Goal: Task Accomplishment & Management: Manage account settings

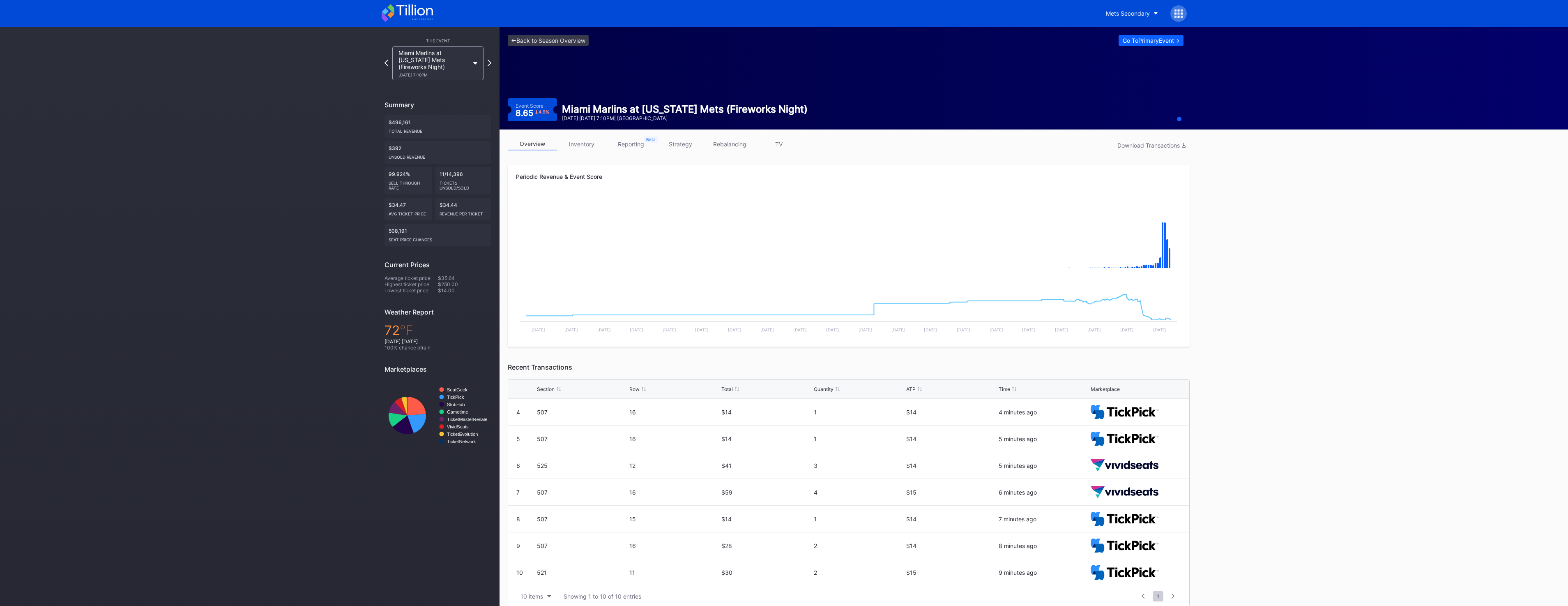
scroll to position [9, 0]
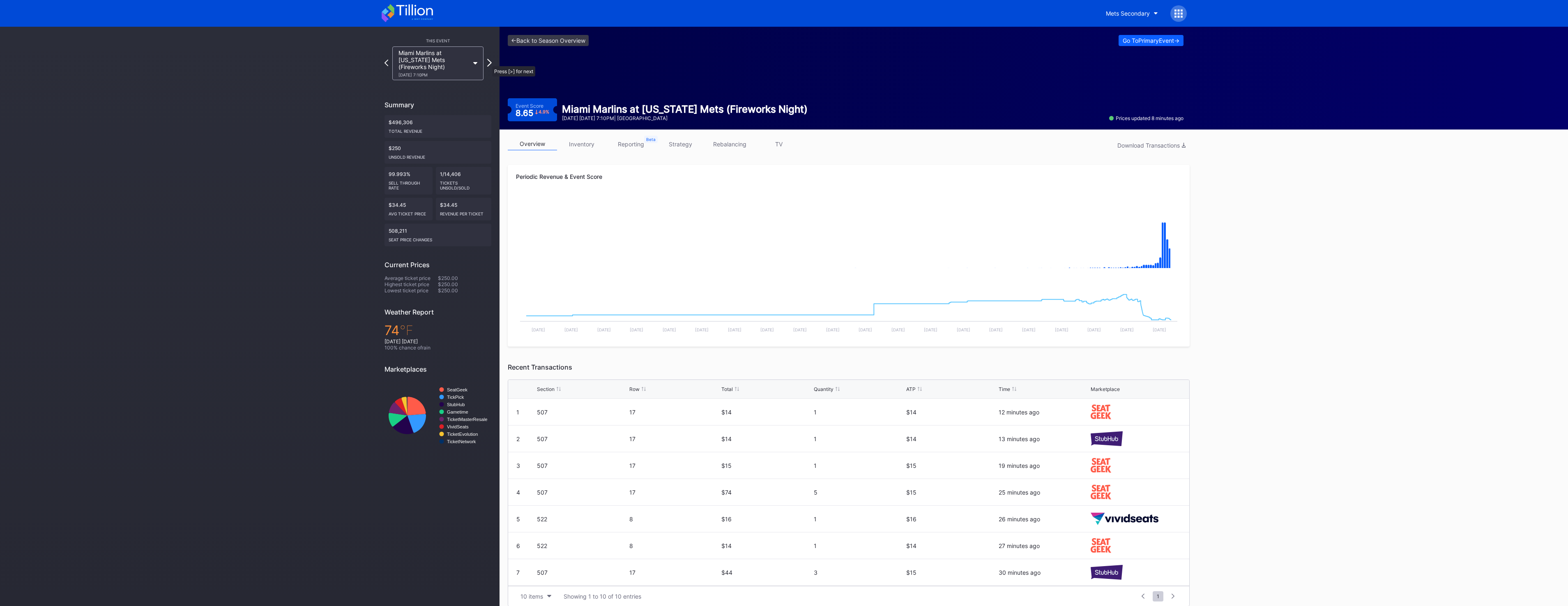
click at [488, 62] on icon at bounding box center [489, 62] width 4 height 8
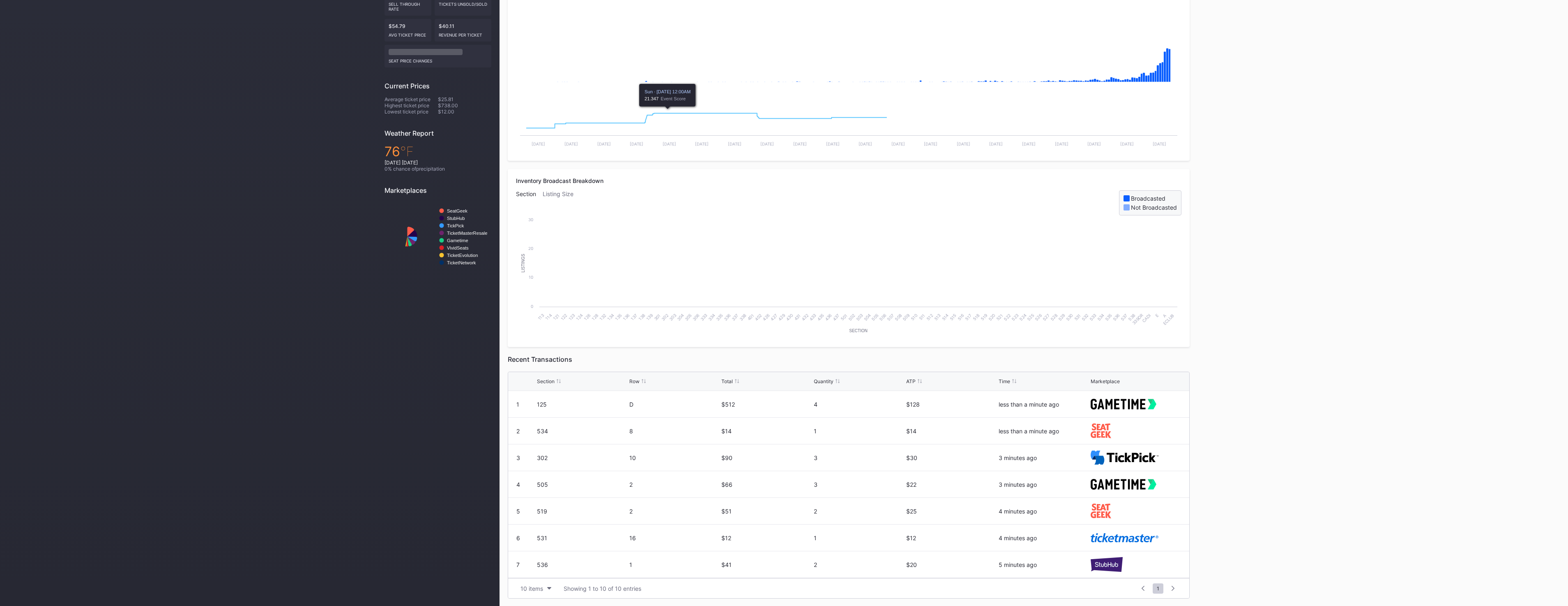
scroll to position [187, 0]
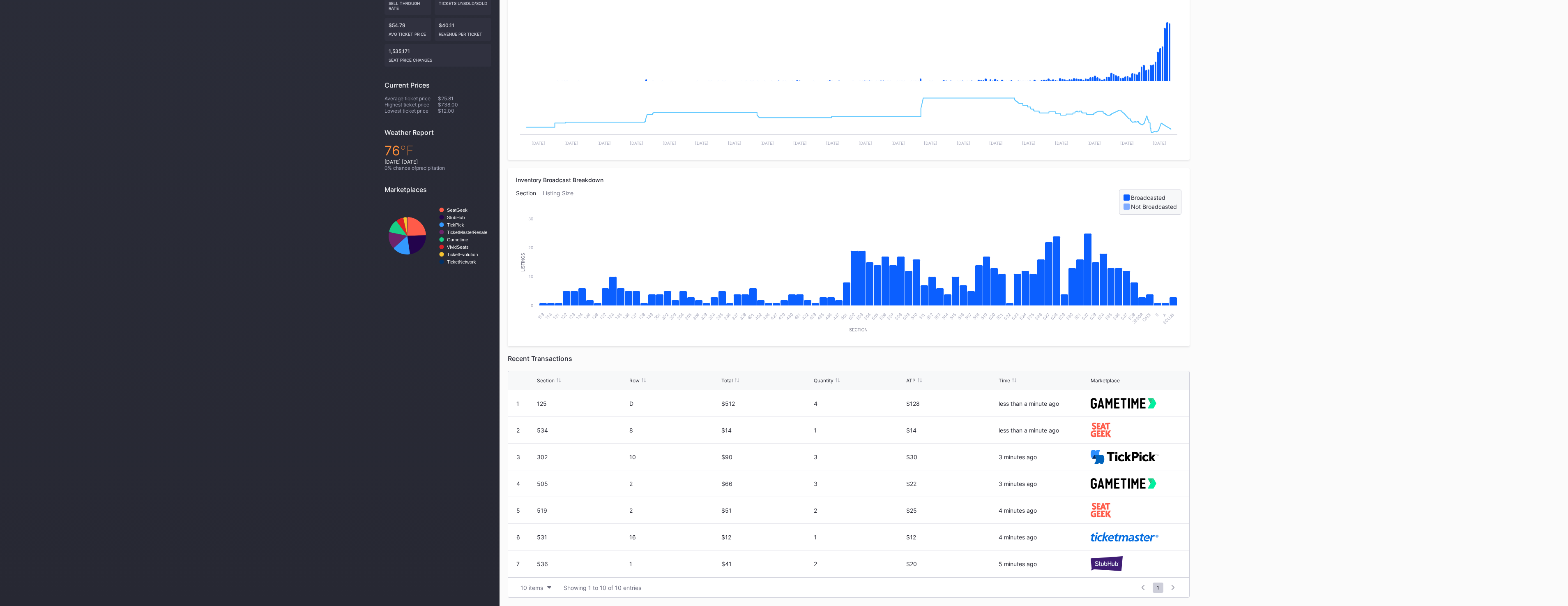
click at [1257, 382] on div "<- Back to Season Overview Go To Primary Event -> Event Score 13.38 5.5 % Miami…" at bounding box center [1033, 223] width 1068 height 766
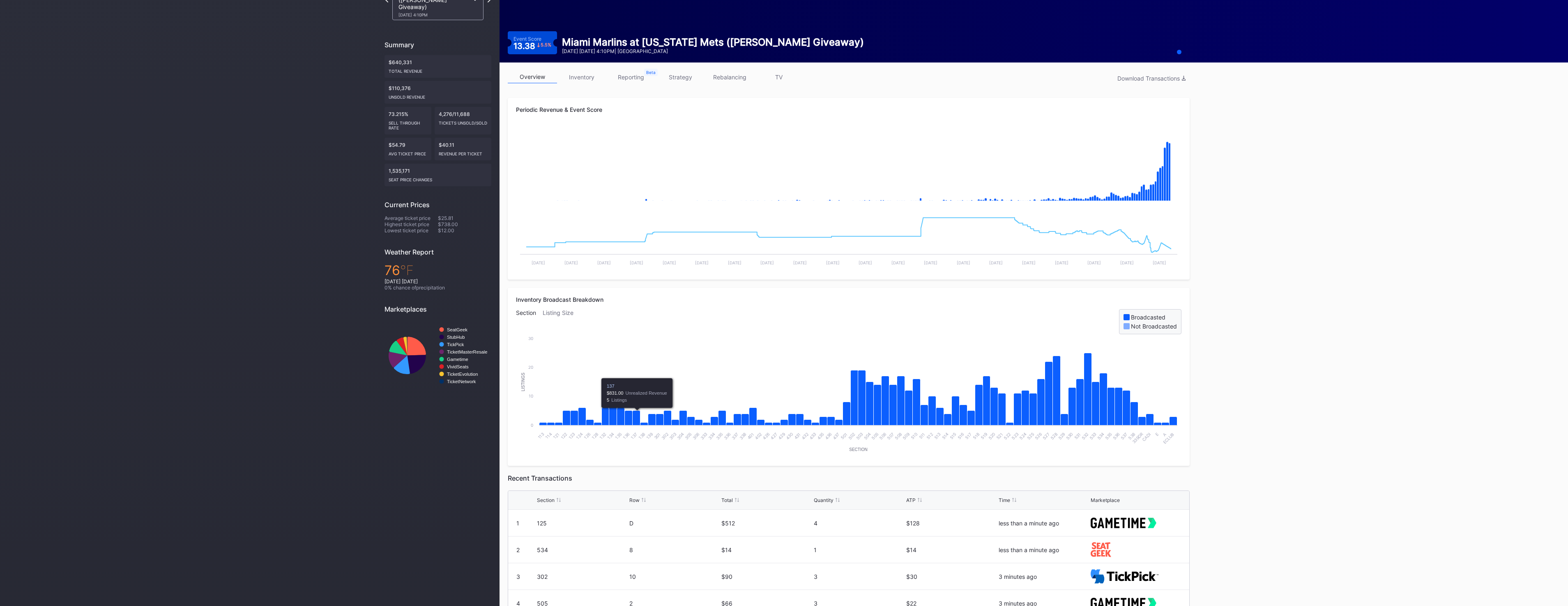
scroll to position [0, 0]
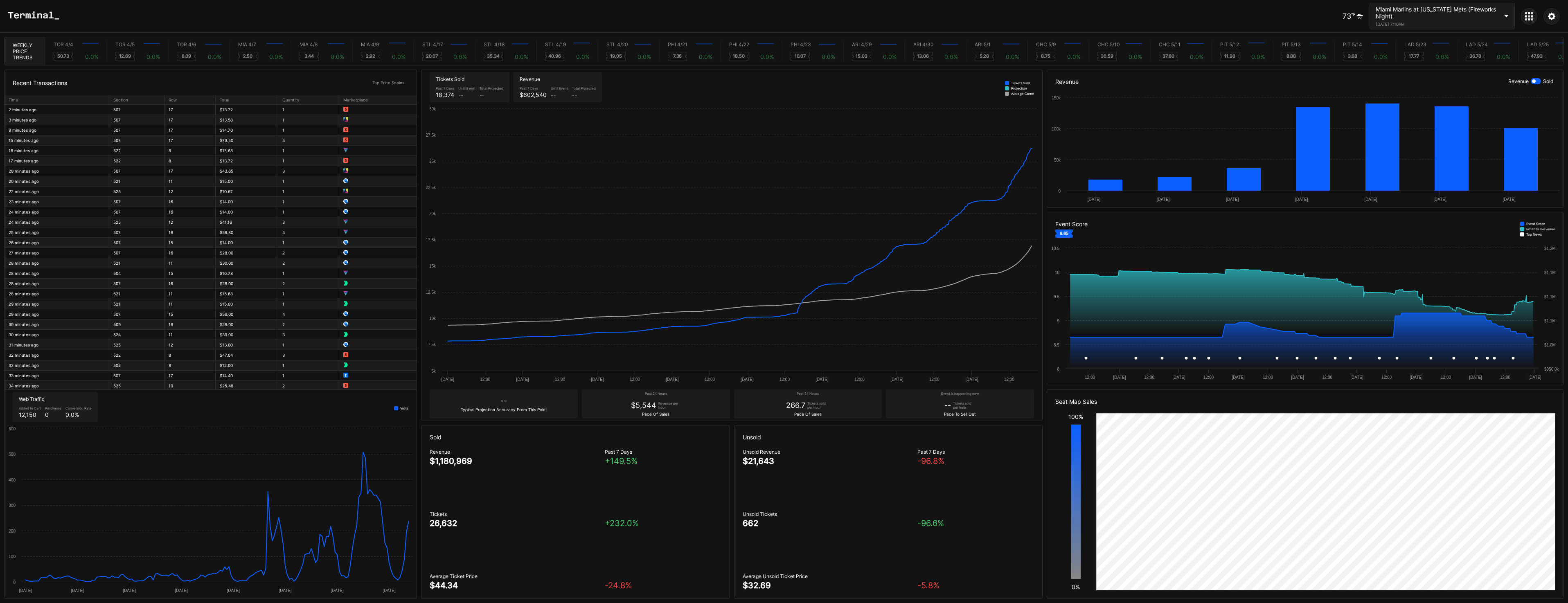
scroll to position [0, 3392]
click at [44, 21] on div "73 ℉ Miami Marlins at New York Mets (Fireworks Night) August 29, 2025 7:10PM" at bounding box center [784, 16] width 1568 height 33
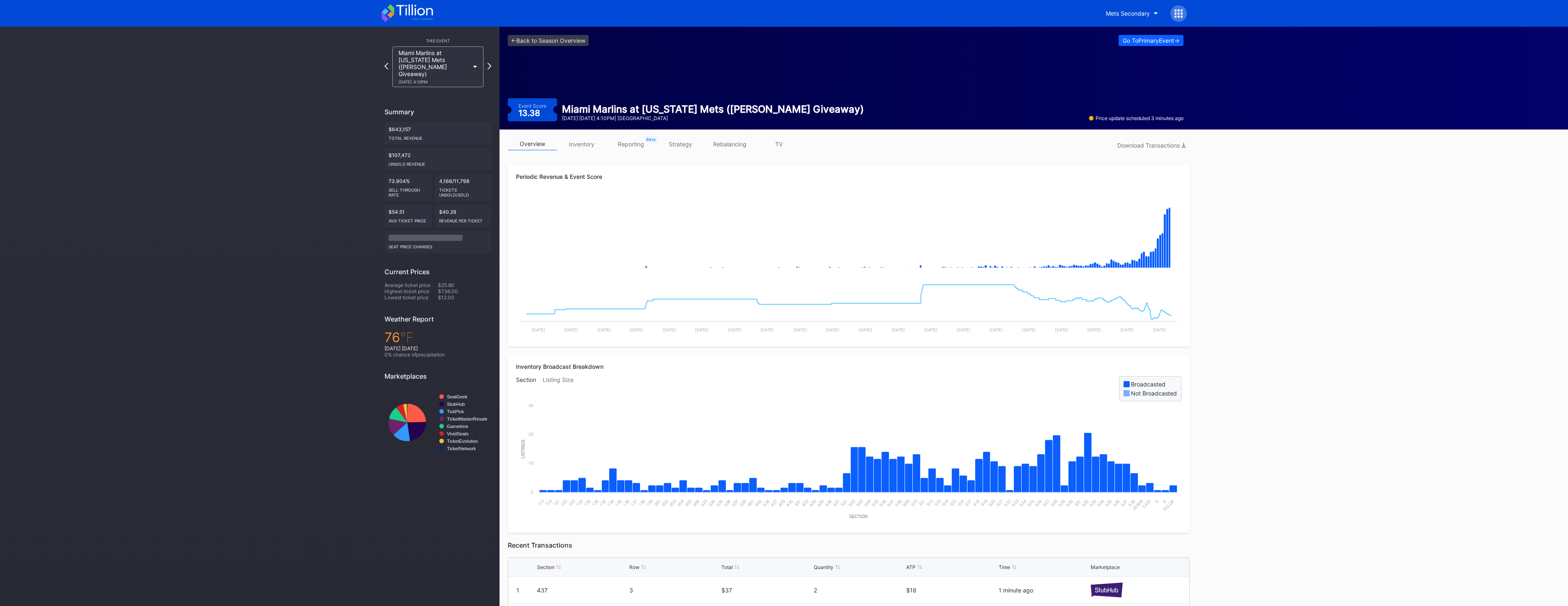
click at [583, 145] on link "inventory" at bounding box center [582, 144] width 49 height 13
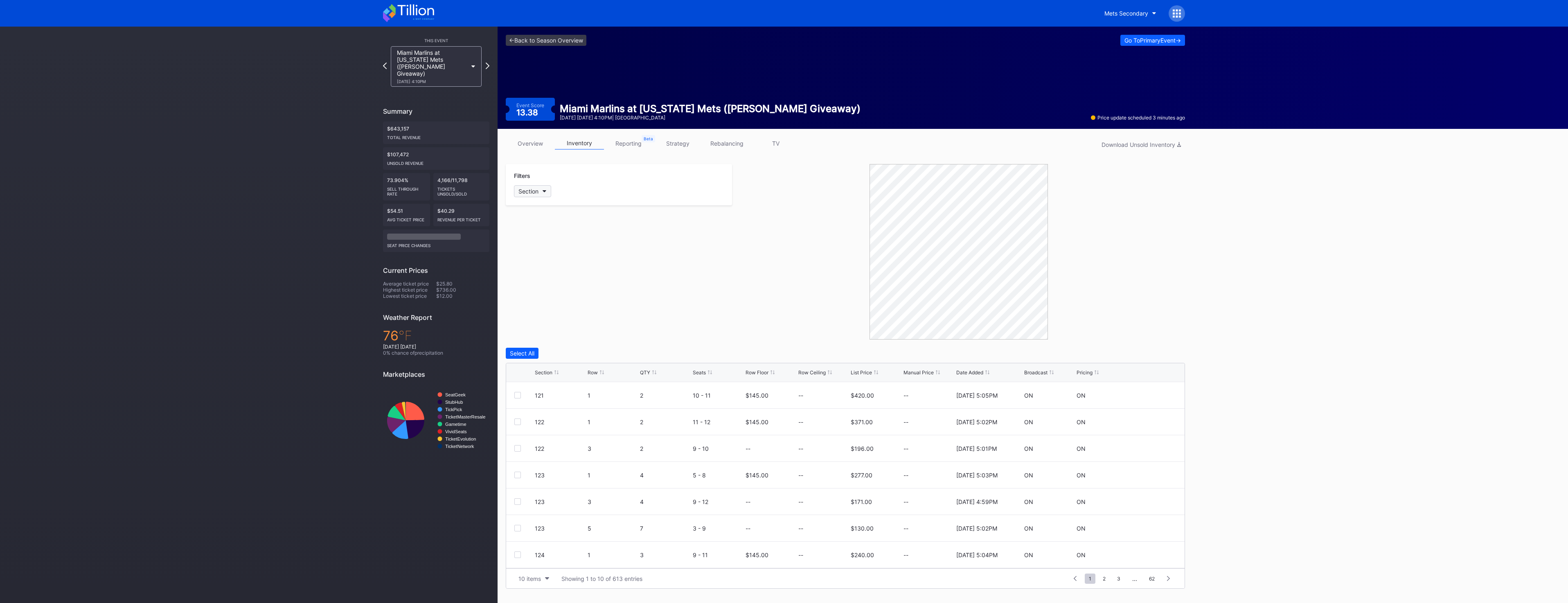
click at [546, 193] on button "Section" at bounding box center [532, 191] width 37 height 12
click at [562, 237] on div "113" at bounding box center [561, 237] width 96 height 15
click at [561, 250] on div "114" at bounding box center [561, 252] width 96 height 15
click at [556, 267] on div "121" at bounding box center [561, 267] width 96 height 15
click at [554, 290] on div "122" at bounding box center [561, 282] width 96 height 15
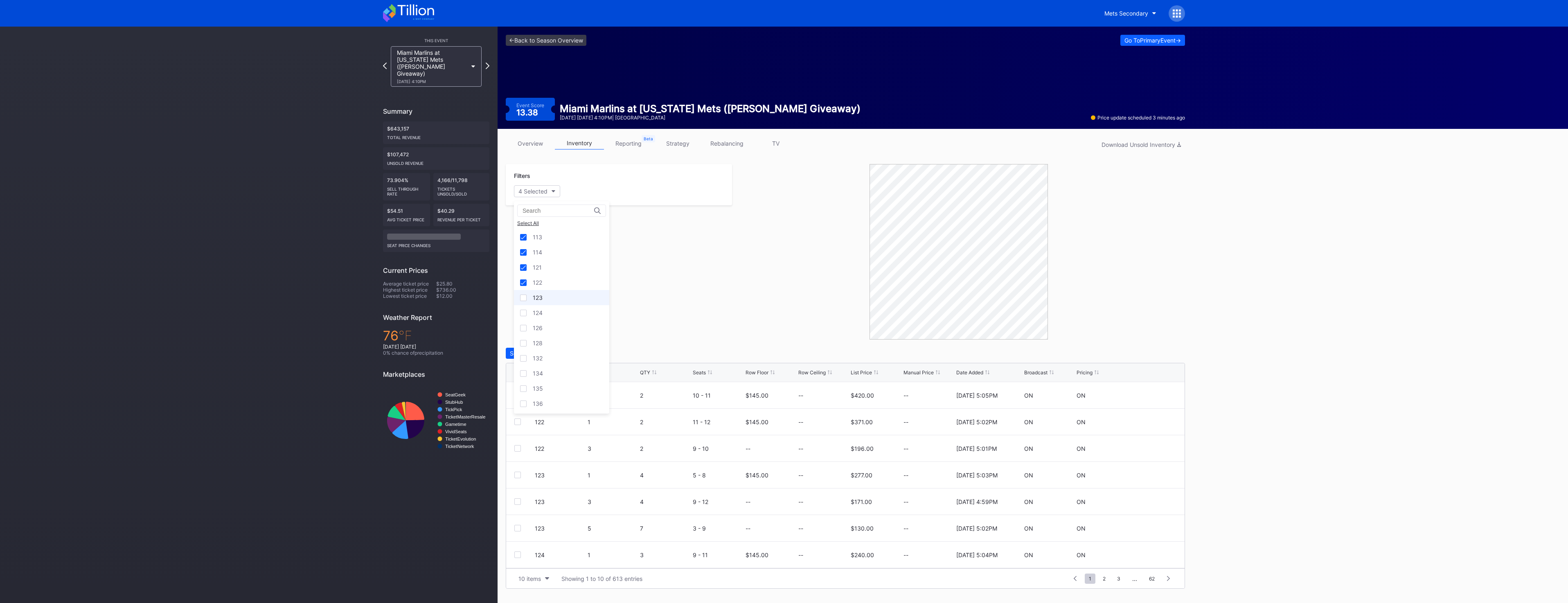
click at [553, 305] on div "123" at bounding box center [561, 298] width 96 height 15
click at [551, 324] on div "126" at bounding box center [561, 327] width 96 height 15
click at [554, 315] on div "124" at bounding box center [561, 312] width 96 height 15
click at [546, 347] on div "128" at bounding box center [561, 343] width 96 height 15
click at [1171, 145] on div "Download Unsold Inventory" at bounding box center [1141, 144] width 79 height 7
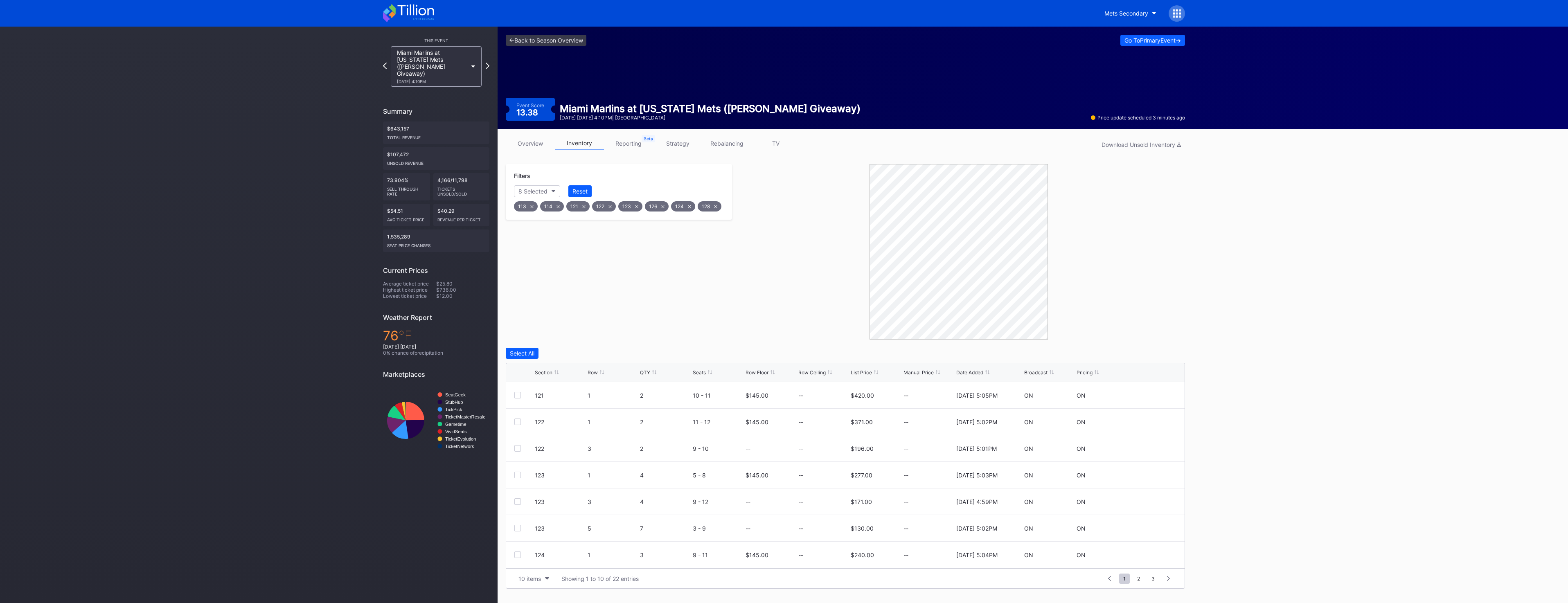
click at [716, 206] on div "128" at bounding box center [709, 206] width 24 height 10
click at [523, 580] on div "10 items" at bounding box center [530, 578] width 23 height 7
click at [534, 557] on div "200 items" at bounding box center [534, 558] width 27 height 7
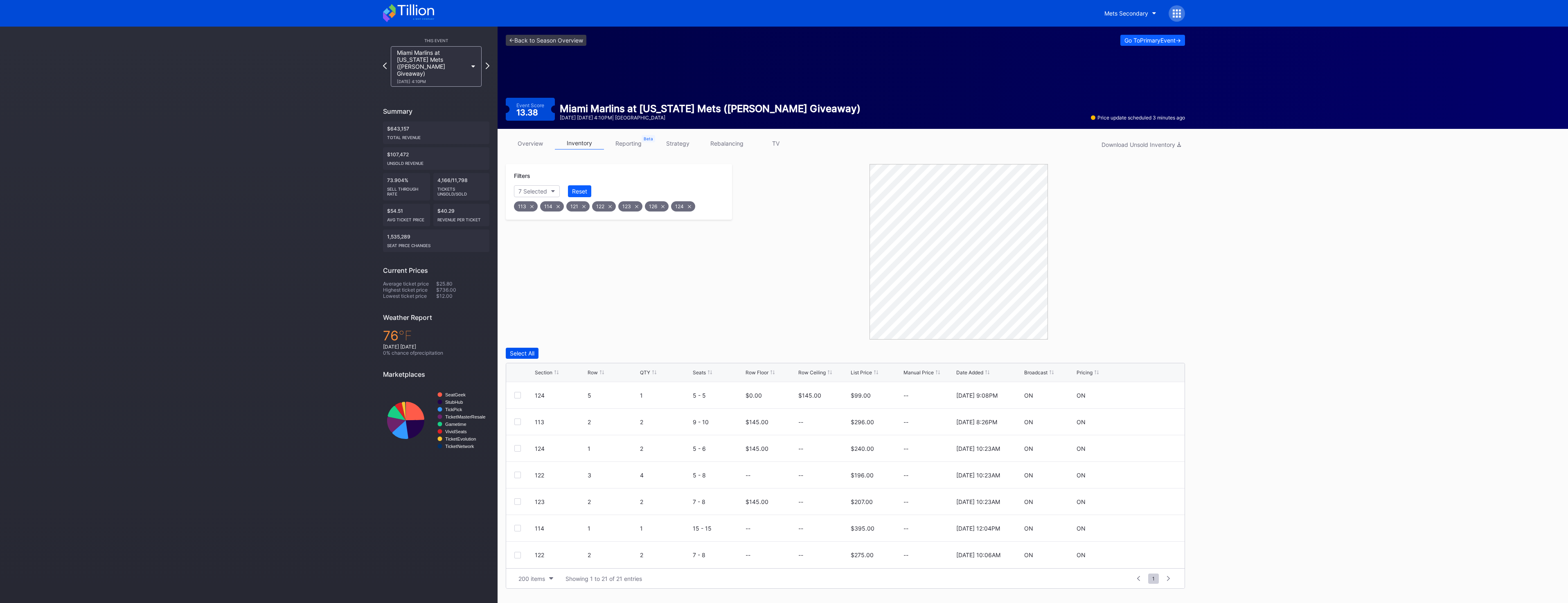
click at [519, 355] on div "Select All" at bounding box center [522, 353] width 24 height 7
click at [517, 531] on div at bounding box center [517, 528] width 7 height 7
click at [518, 520] on icon at bounding box center [517, 518] width 5 height 4
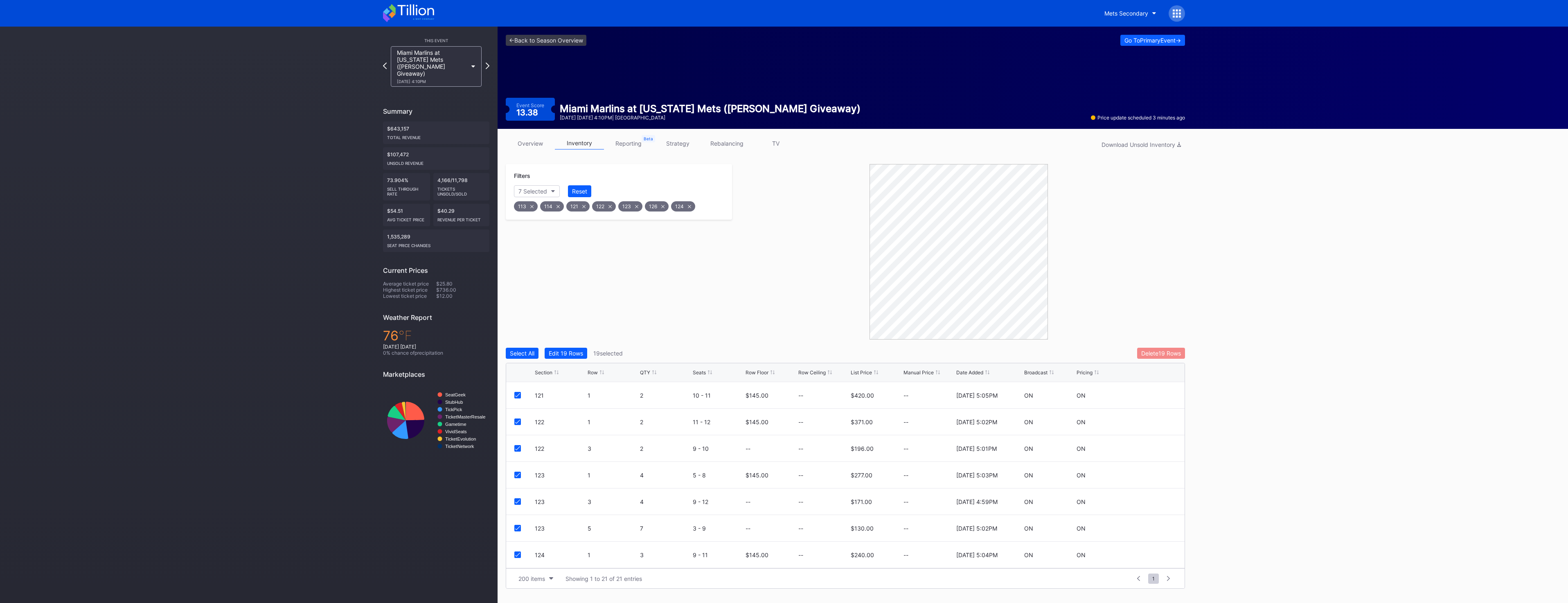
click at [1161, 347] on button "Delete 19 Rows" at bounding box center [1161, 353] width 48 height 11
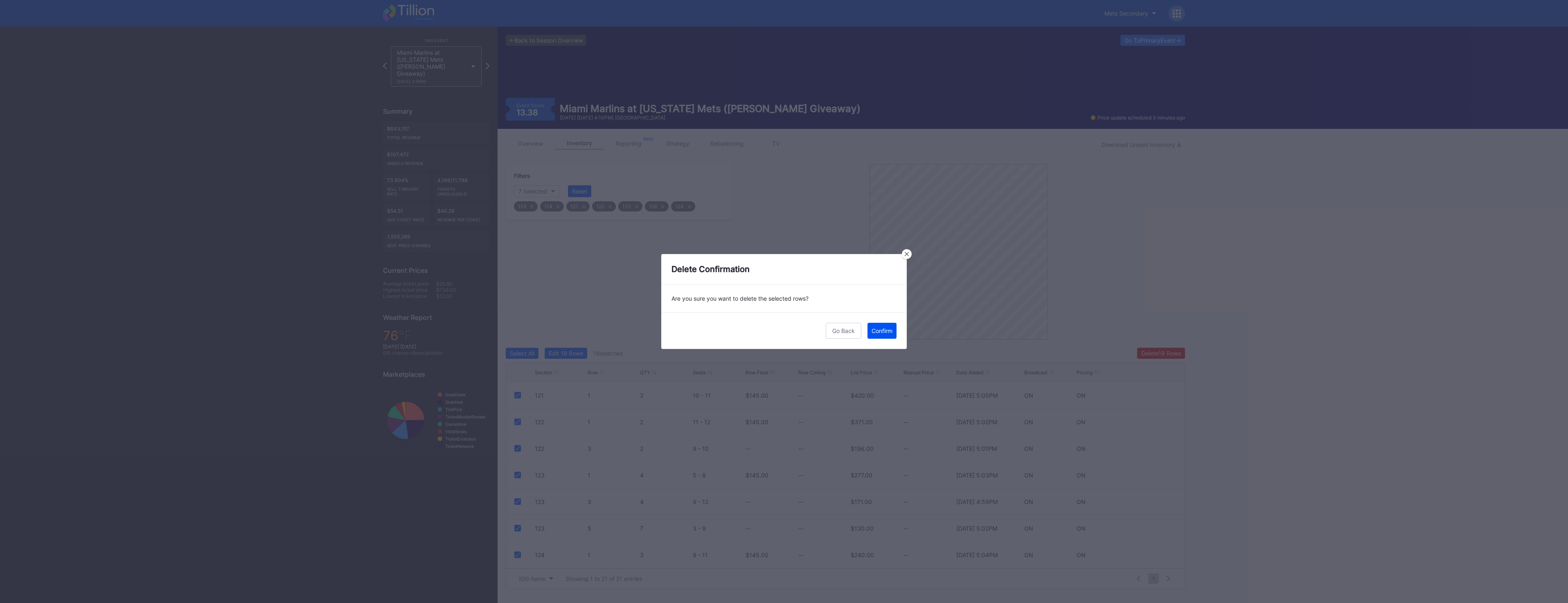
click at [892, 334] on button "Confirm" at bounding box center [882, 330] width 29 height 16
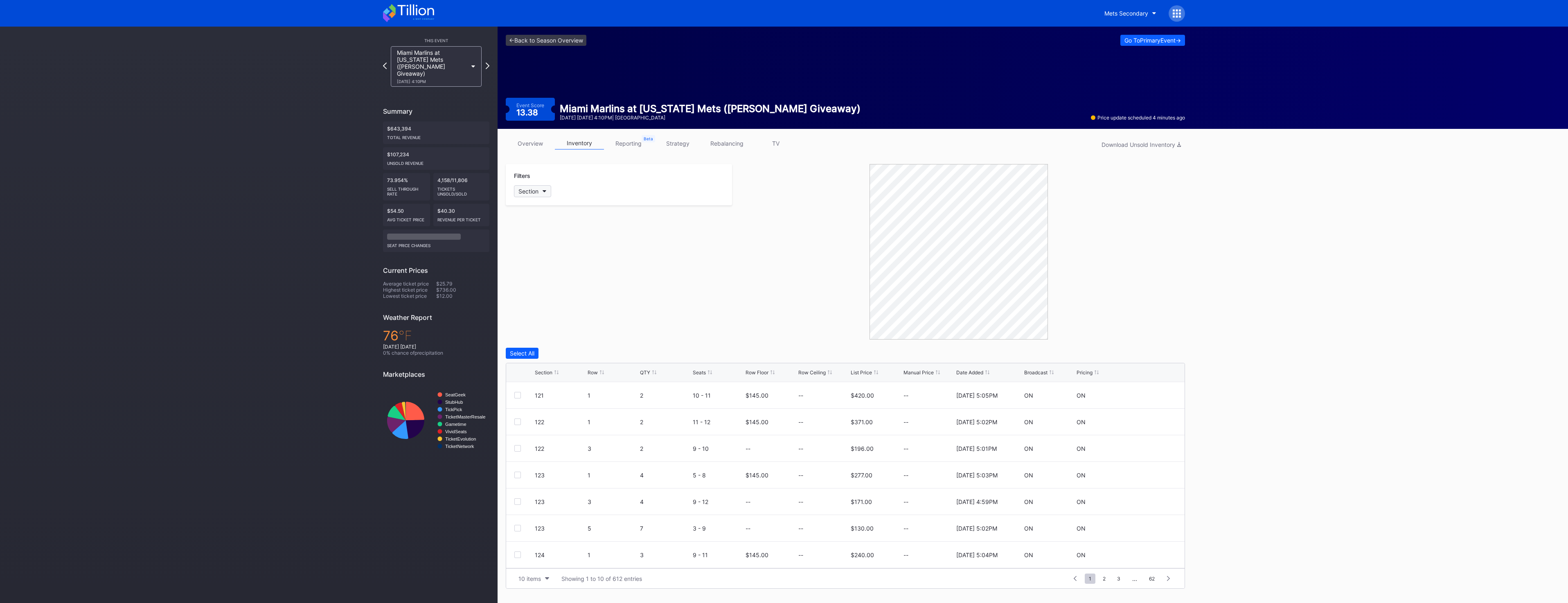
click at [542, 193] on button "Section" at bounding box center [532, 191] width 37 height 12
click at [560, 239] on div "113" at bounding box center [561, 237] width 96 height 15
click at [557, 249] on div "114" at bounding box center [561, 252] width 96 height 15
click at [557, 261] on div "121" at bounding box center [561, 267] width 96 height 15
click at [556, 276] on div "122" at bounding box center [561, 282] width 96 height 15
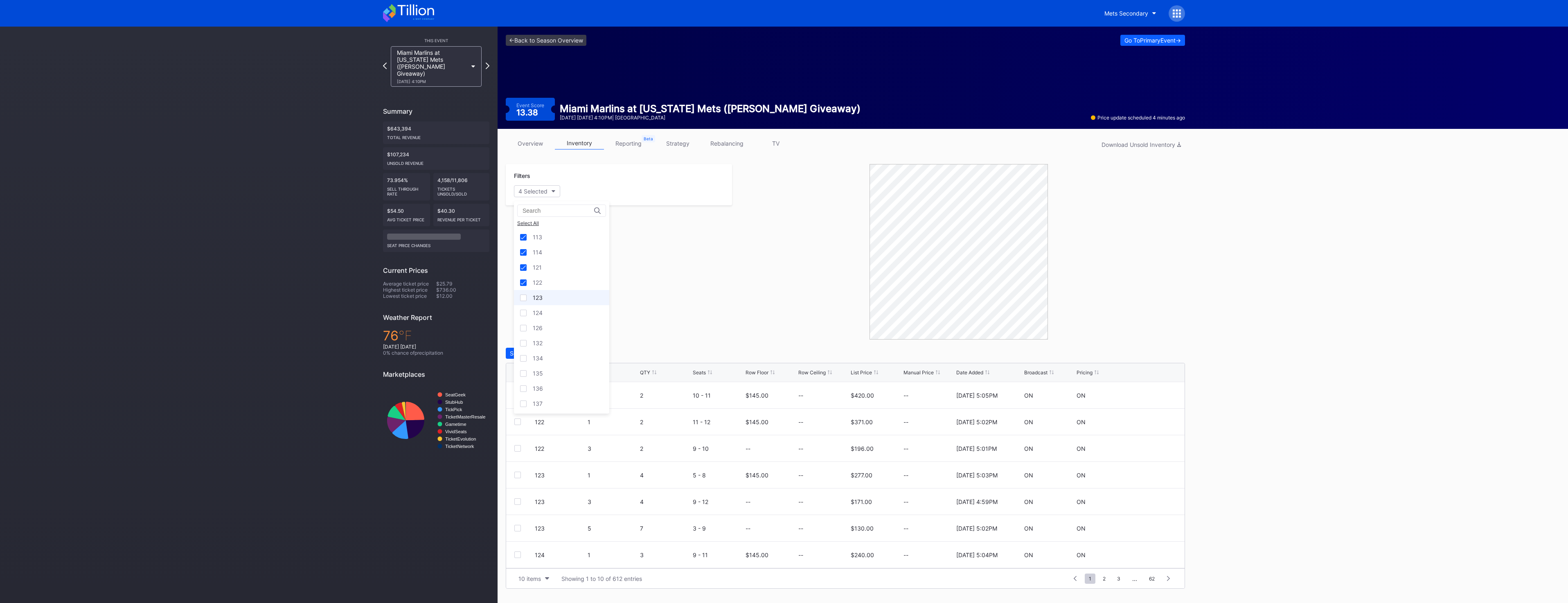
click at [555, 296] on div "123" at bounding box center [561, 298] width 96 height 15
click at [555, 307] on div "124" at bounding box center [561, 312] width 96 height 15
click at [555, 327] on div "126" at bounding box center [561, 327] width 96 height 15
click at [541, 576] on div "10 items" at bounding box center [530, 578] width 23 height 7
click at [537, 562] on div "200 items" at bounding box center [534, 558] width 39 height 15
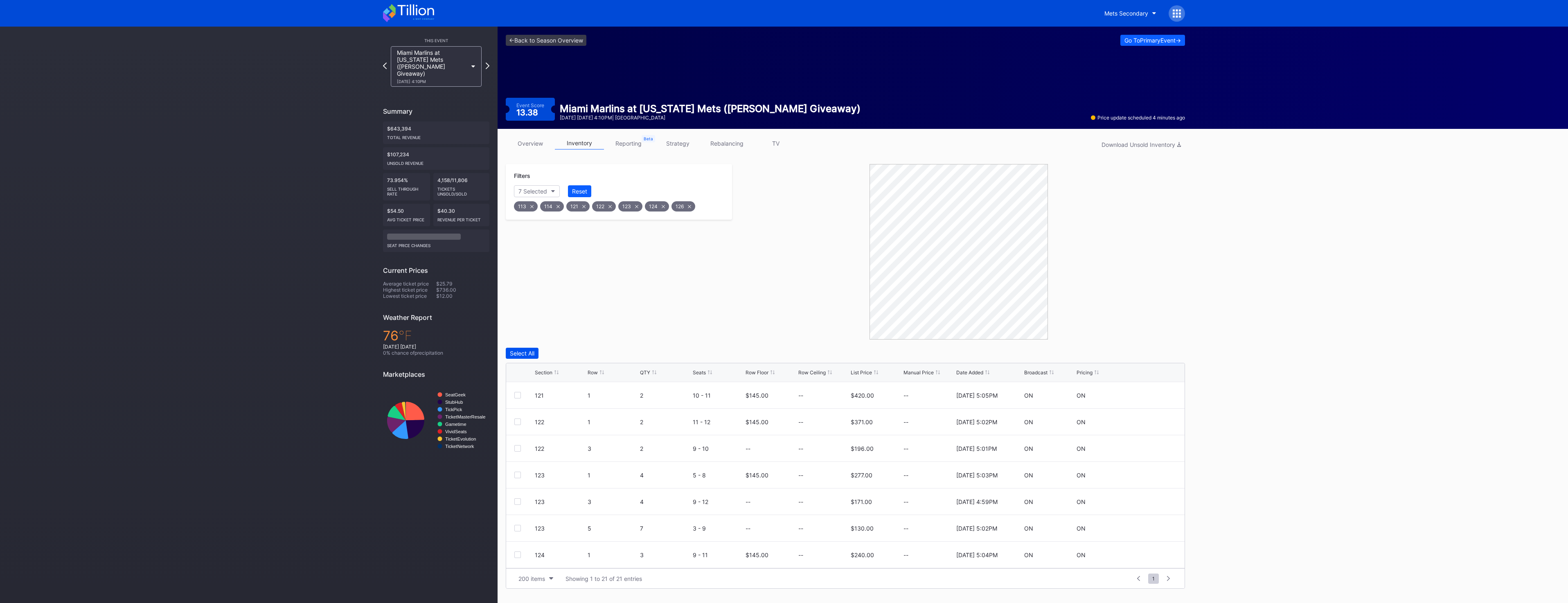
click at [528, 351] on div "Select All" at bounding box center [522, 353] width 24 height 7
click at [510, 396] on div "124 5 1 5 - 5 $0.00 $145.00 $99.00 -- 5/15/2025 9:08PM ON ON" at bounding box center [845, 400] width 679 height 27
click at [516, 397] on div at bounding box center [517, 399] width 7 height 7
click at [519, 528] on div "114 1 1 15 - 15 -- -- $395.00 -- 8/28/2025 12:04PM ON ON" at bounding box center [845, 532] width 679 height 27
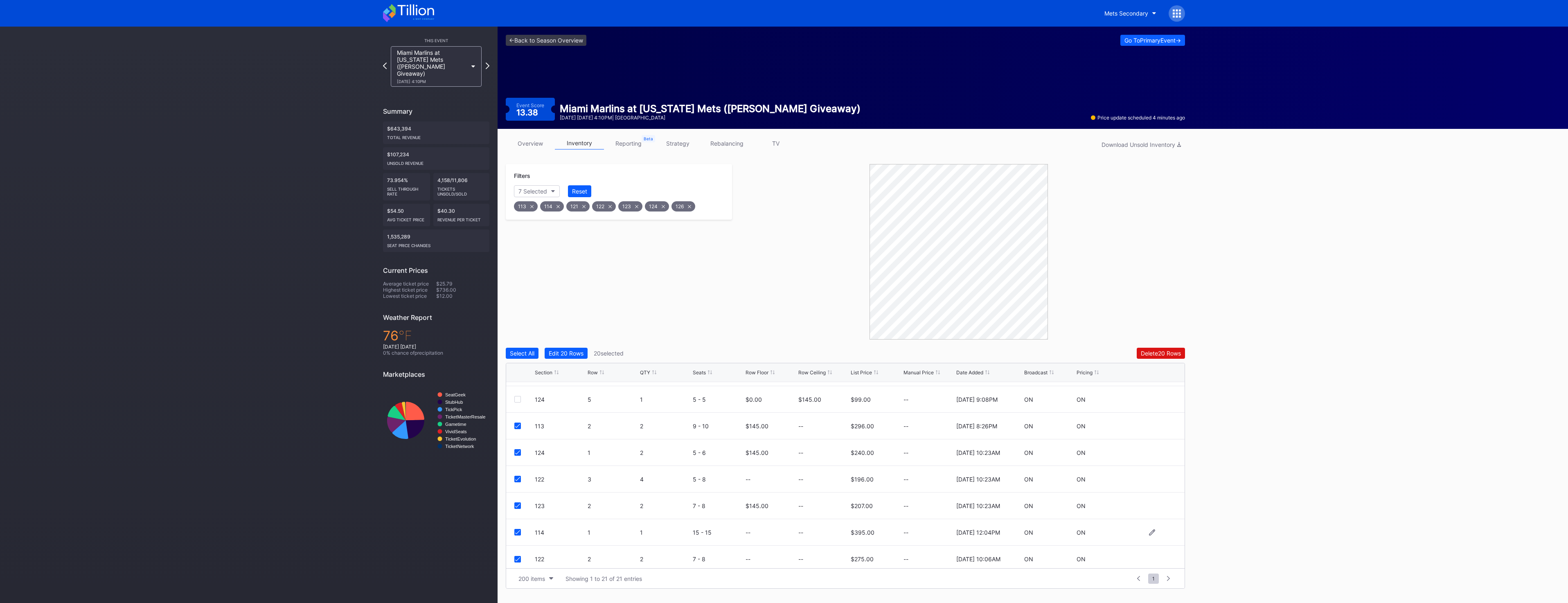
click at [519, 531] on icon at bounding box center [517, 532] width 5 height 4
click at [1178, 352] on div "Delete 19 Rows" at bounding box center [1161, 353] width 40 height 7
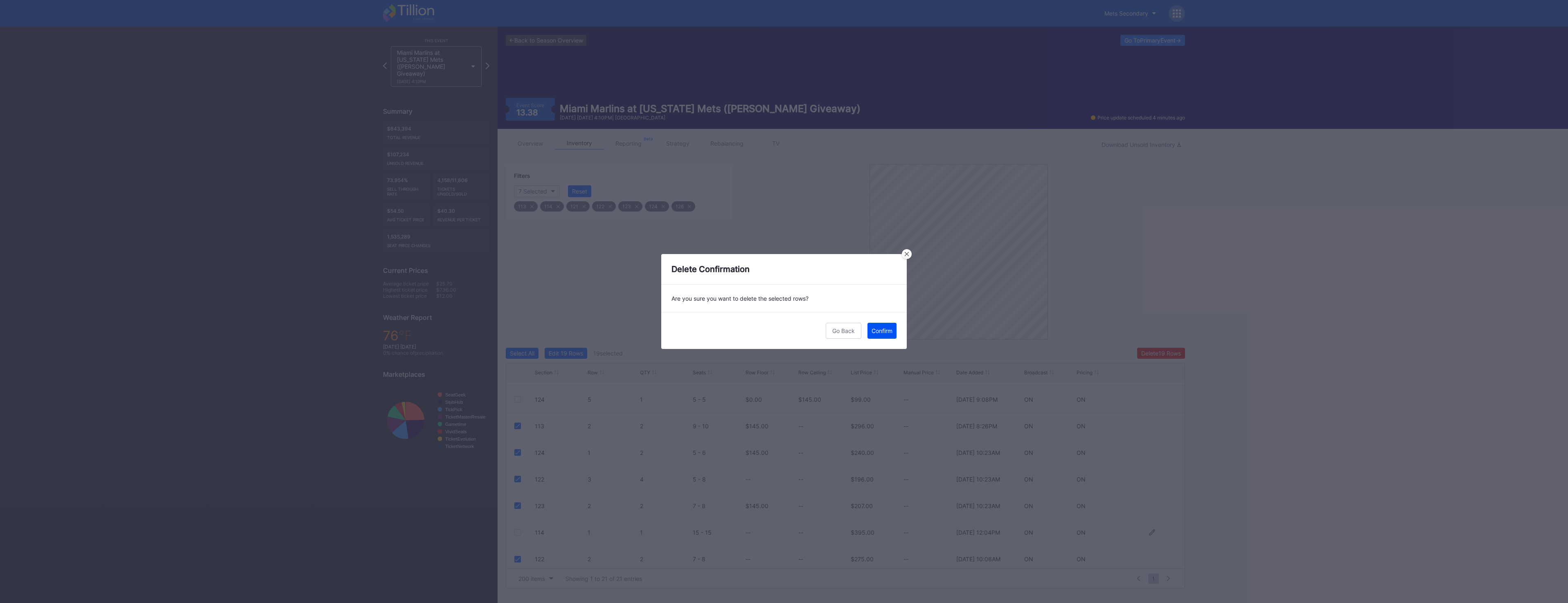
click at [887, 335] on button "Confirm" at bounding box center [882, 330] width 29 height 16
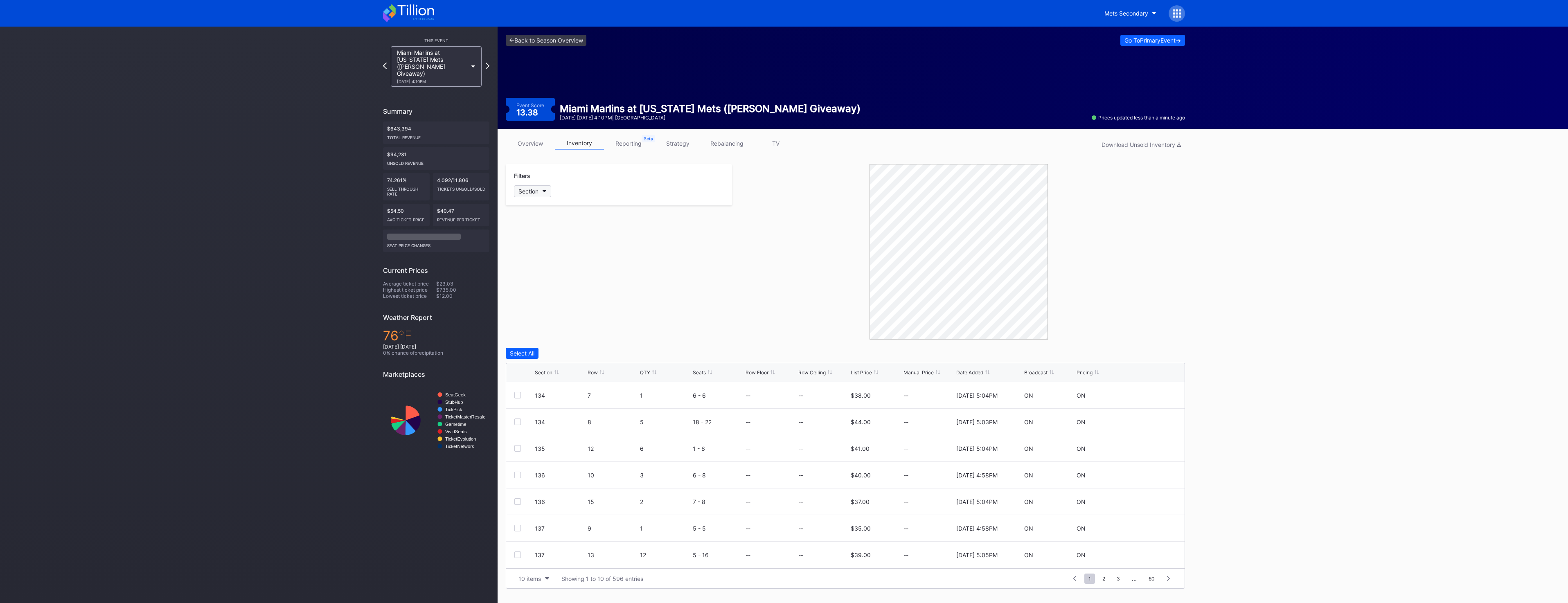
click at [541, 192] on button "Section" at bounding box center [532, 191] width 37 height 12
click at [551, 234] on div "114" at bounding box center [561, 237] width 96 height 15
click at [552, 252] on div "124" at bounding box center [561, 252] width 96 height 15
click at [487, 66] on icon at bounding box center [487, 66] width 4 height 8
click at [545, 190] on icon "button" at bounding box center [544, 192] width 4 height 2
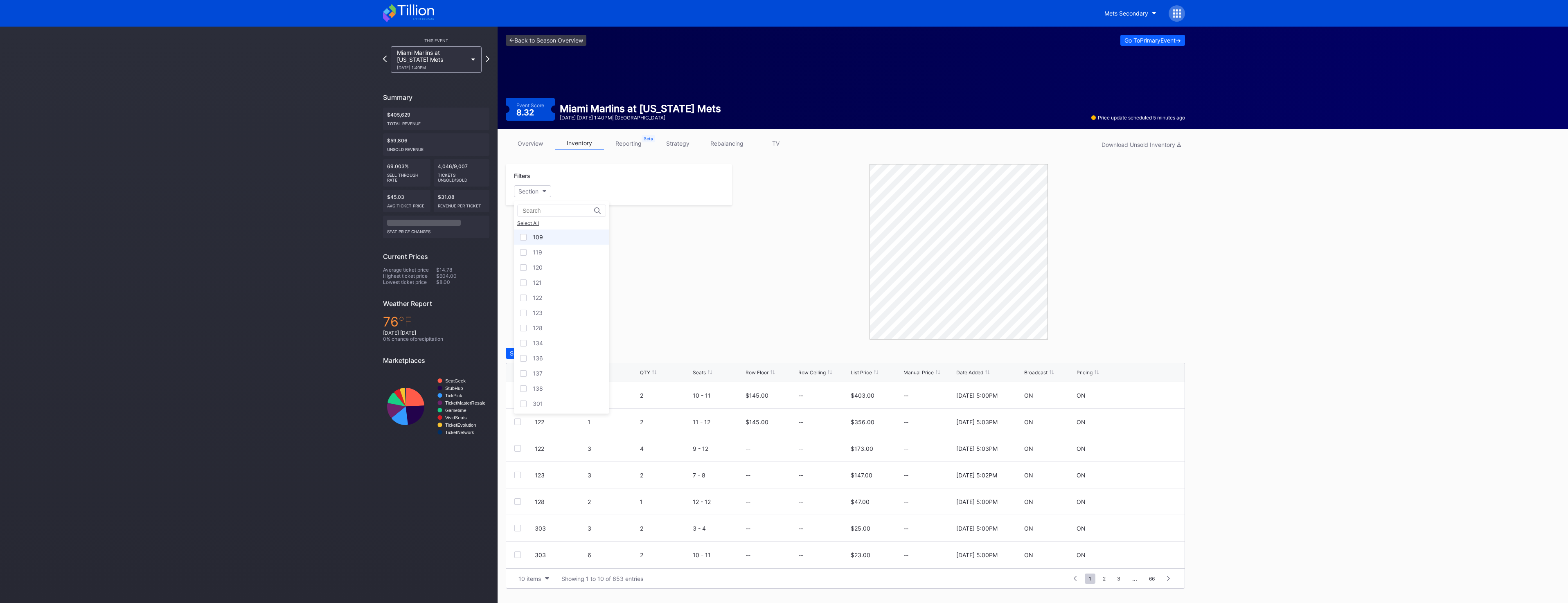
click at [560, 234] on div "109" at bounding box center [561, 237] width 96 height 15
click at [556, 251] on div "119" at bounding box center [561, 252] width 96 height 15
click at [555, 267] on div "120" at bounding box center [561, 267] width 96 height 15
click at [555, 284] on div "121" at bounding box center [561, 282] width 96 height 15
click at [555, 299] on div "122" at bounding box center [561, 298] width 96 height 15
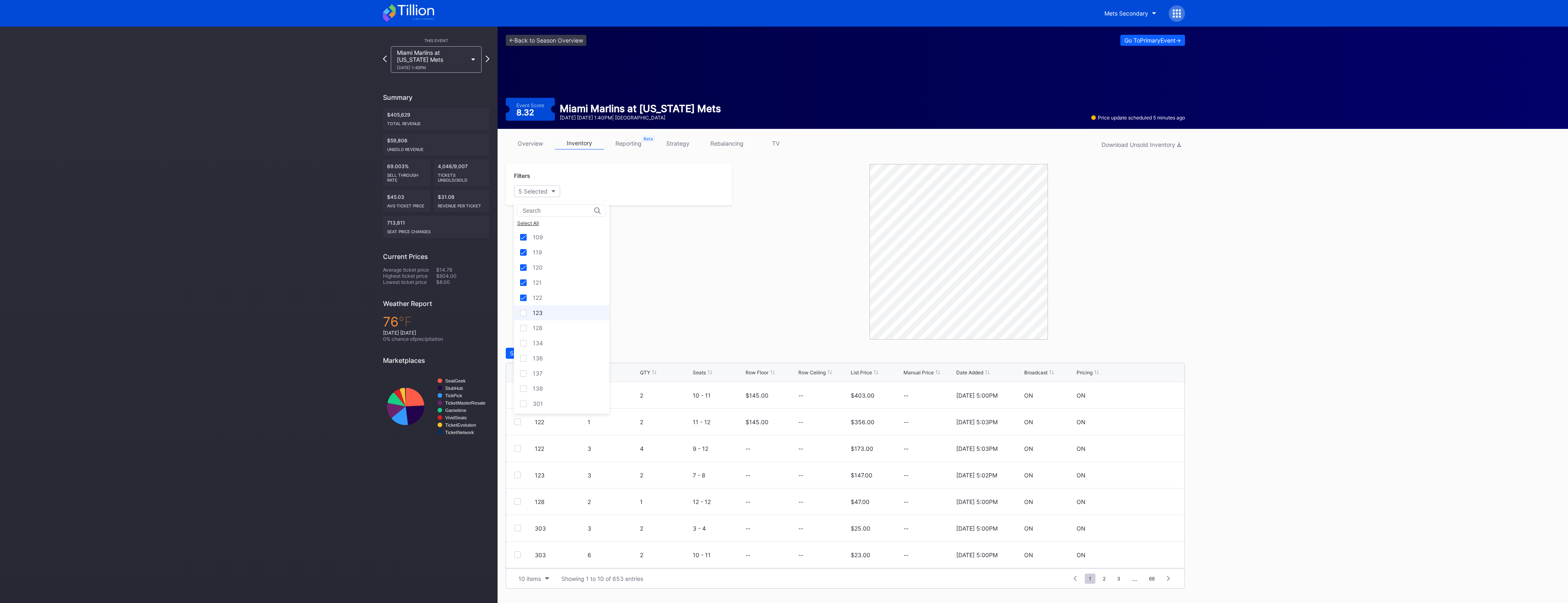
click at [554, 310] on div "123" at bounding box center [561, 312] width 96 height 15
click at [550, 579] on button "10 items" at bounding box center [534, 579] width 39 height 11
click at [549, 563] on div "200 items" at bounding box center [534, 558] width 39 height 15
click at [1158, 145] on div "Download Unsold Inventory" at bounding box center [1141, 144] width 79 height 7
click at [582, 188] on div "Reset" at bounding box center [579, 191] width 15 height 7
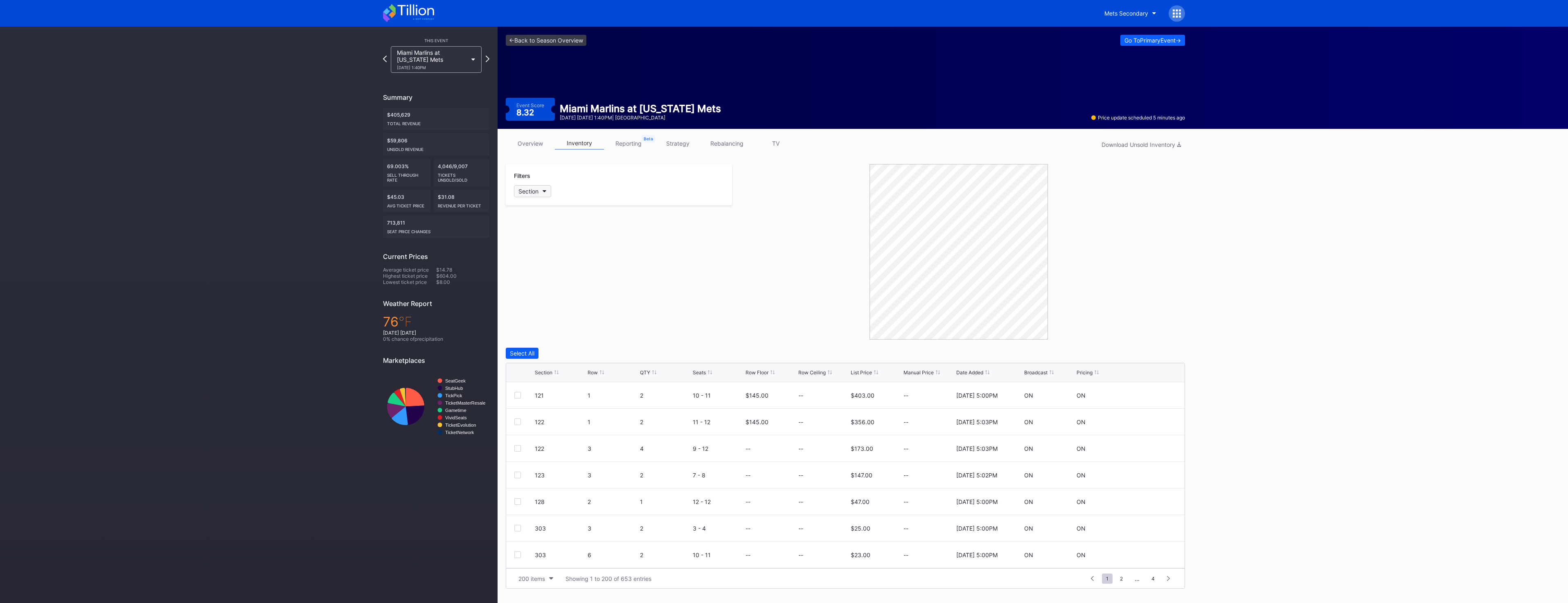
click at [535, 194] on div "Section" at bounding box center [528, 191] width 20 height 7
click at [559, 287] on div "121" at bounding box center [561, 282] width 96 height 15
click at [558, 301] on div "122" at bounding box center [561, 298] width 96 height 15
click at [555, 320] on div "128" at bounding box center [561, 327] width 96 height 15
click at [547, 326] on div "128" at bounding box center [561, 327] width 96 height 15
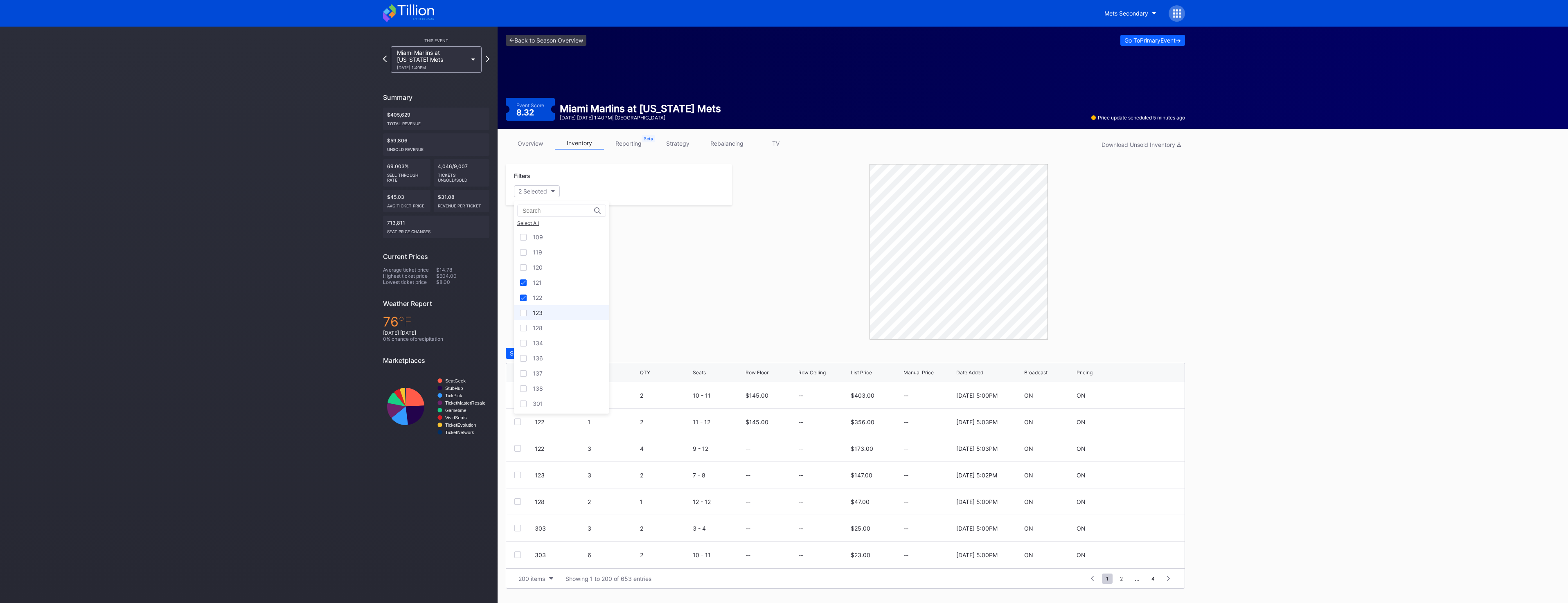
click at [548, 308] on div "123" at bounding box center [561, 312] width 96 height 15
click at [649, 374] on div "QTY" at bounding box center [645, 372] width 10 height 6
click at [528, 350] on div "Select All" at bounding box center [522, 353] width 24 height 7
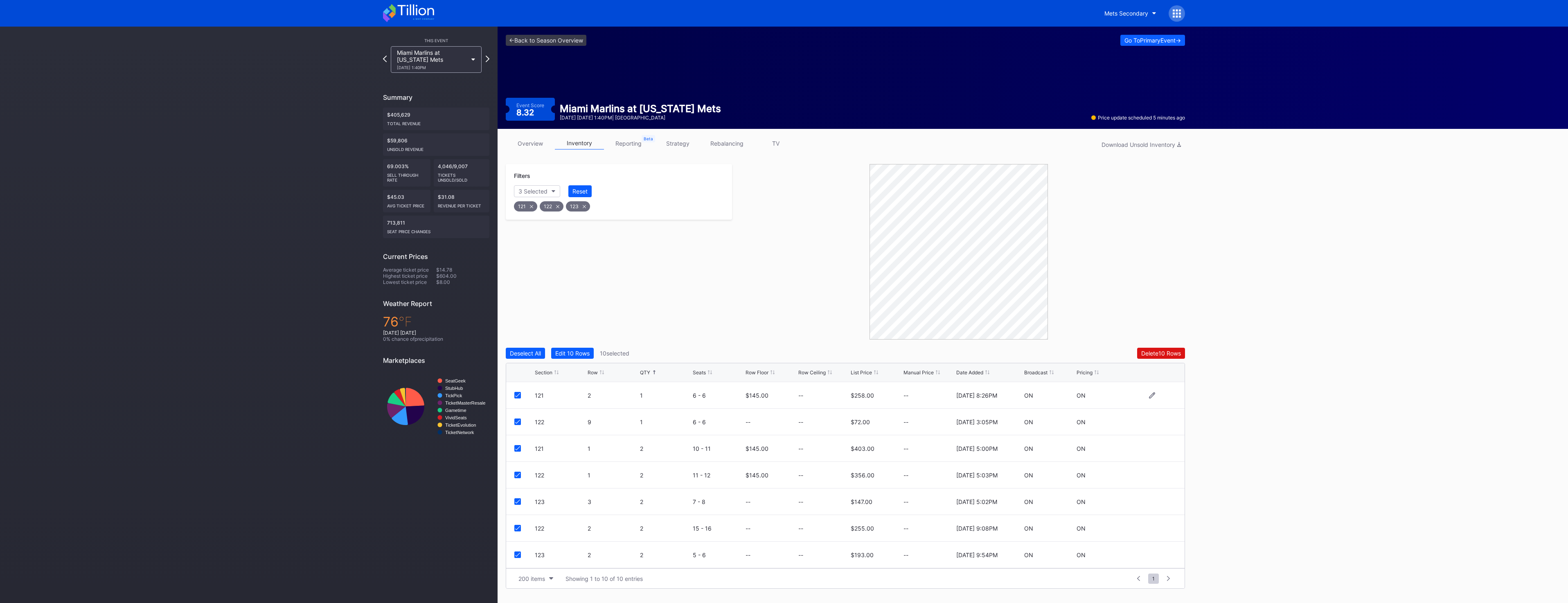
click at [519, 394] on icon at bounding box center [517, 395] width 5 height 4
click at [517, 415] on div "122 9 1 6 - 6 -- -- $72.00 -- 8/29/2025 3:05PM ON ON" at bounding box center [845, 422] width 679 height 27
click at [517, 419] on div at bounding box center [517, 422] width 7 height 7
click at [1181, 352] on button "Delete 8 Rows" at bounding box center [1163, 353] width 45 height 11
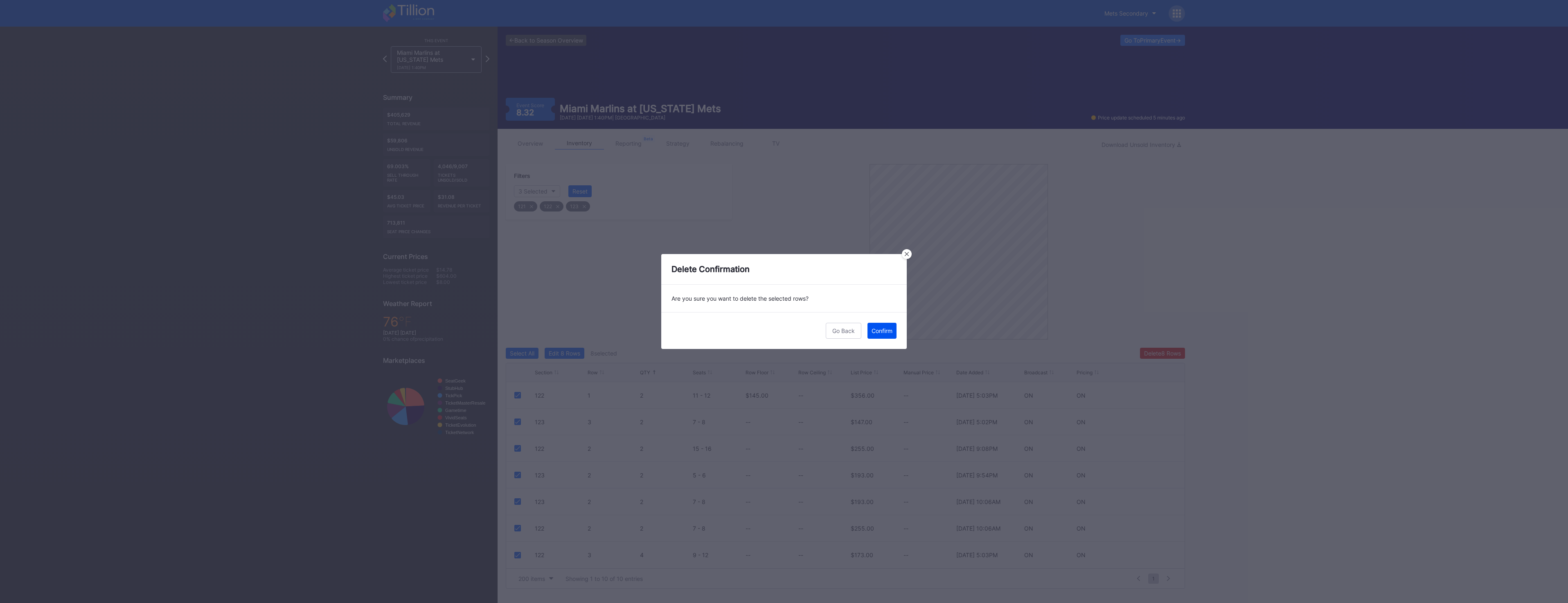
click at [878, 331] on div "Confirm" at bounding box center [882, 330] width 21 height 7
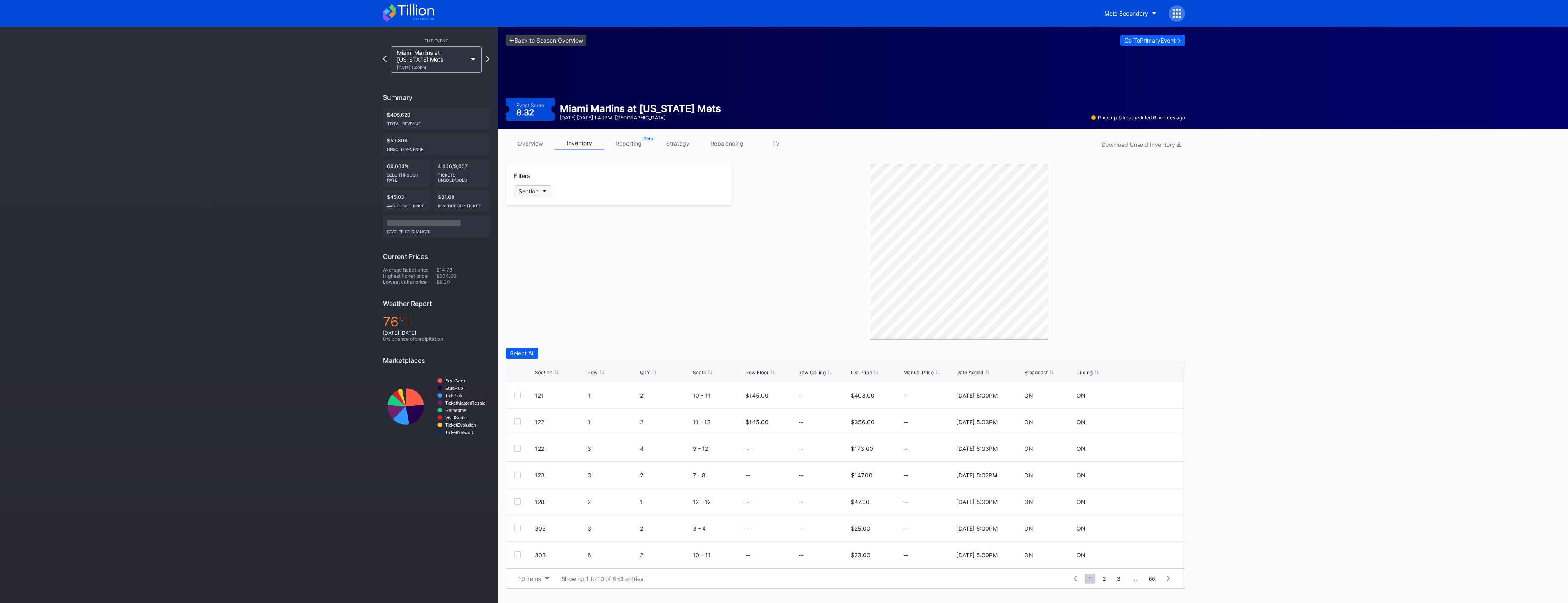
click at [539, 189] on button "Section" at bounding box center [532, 191] width 37 height 12
click at [554, 281] on div "121" at bounding box center [561, 282] width 96 height 15
click at [552, 296] on div "122" at bounding box center [561, 298] width 96 height 15
click at [550, 310] on div "123" at bounding box center [561, 312] width 96 height 15
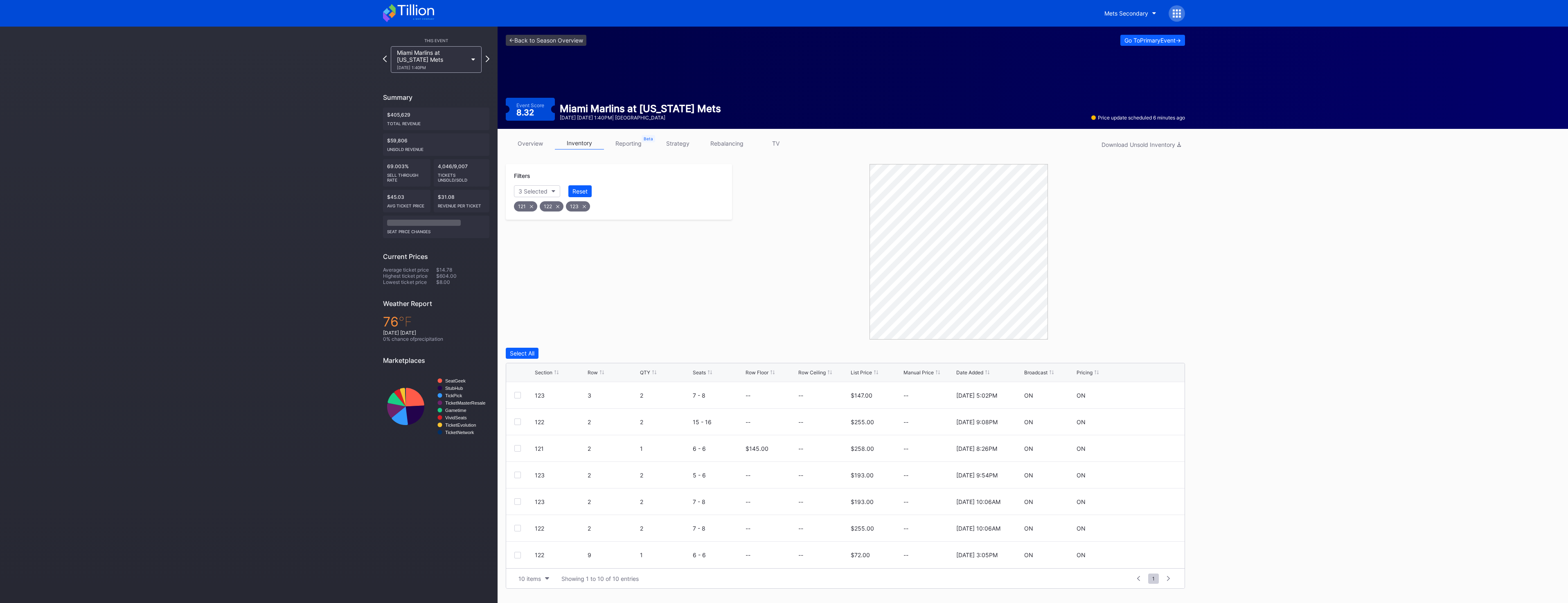
click at [649, 374] on div "QTY" at bounding box center [645, 372] width 10 height 6
click at [526, 354] on div "Select All" at bounding box center [522, 353] width 24 height 7
click at [520, 397] on div at bounding box center [517, 395] width 7 height 7
click at [521, 427] on div "122 9 1 6 - 6 -- -- $72.00 -- [DATE] 3:05PM ON ON" at bounding box center [845, 422] width 679 height 27
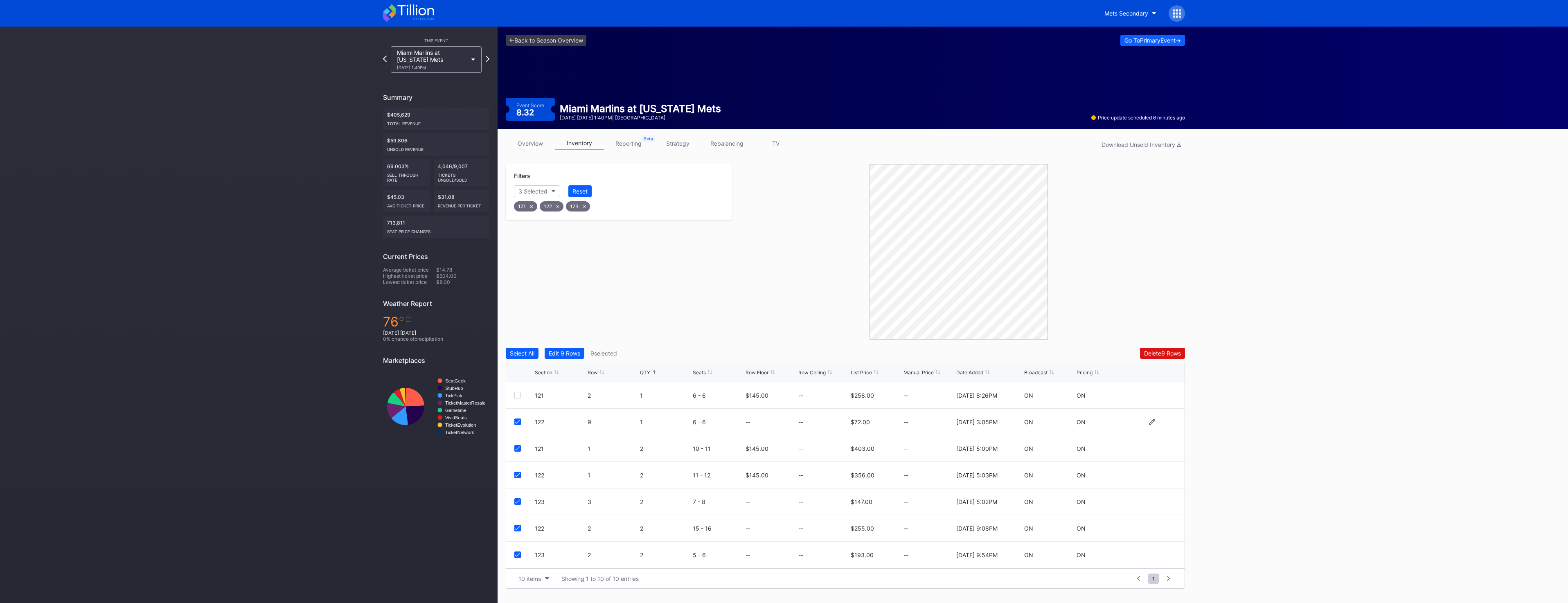
click at [519, 422] on icon at bounding box center [517, 422] width 5 height 4
click at [1155, 352] on div "Delete 8 Rows" at bounding box center [1163, 353] width 37 height 7
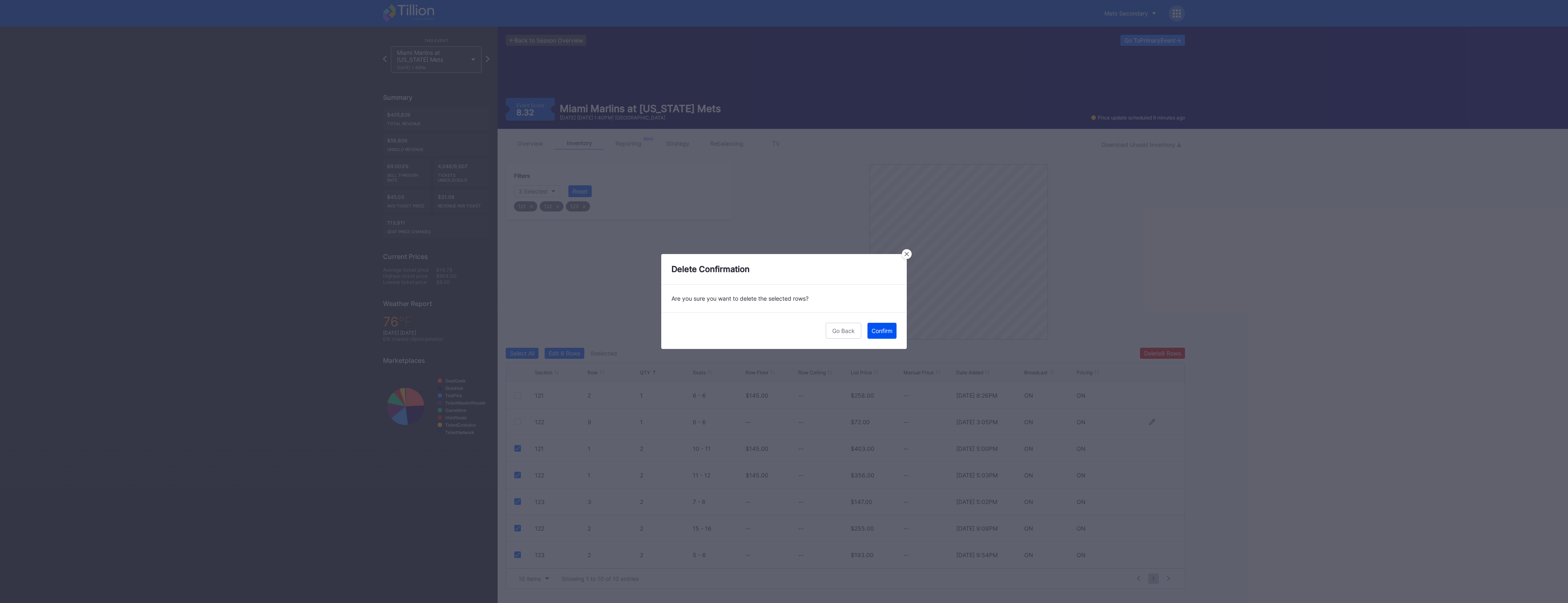
click at [877, 330] on div "Confirm" at bounding box center [882, 330] width 21 height 7
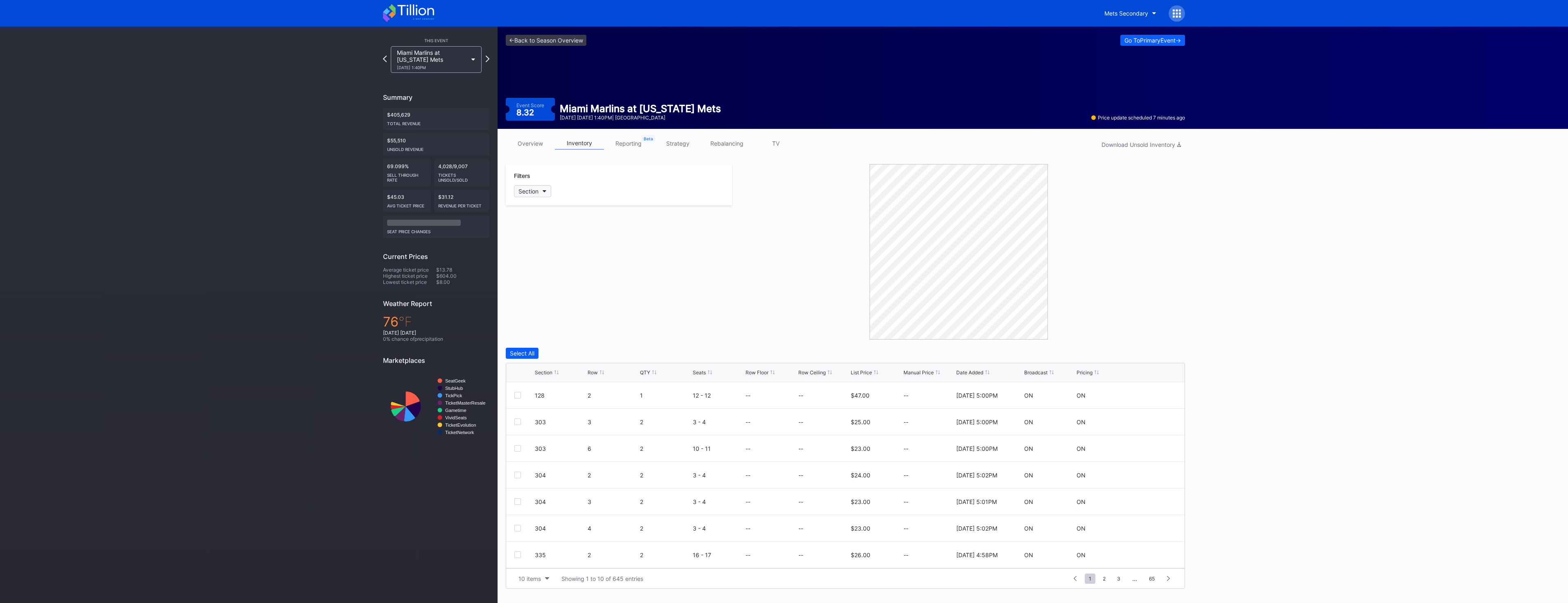
click at [546, 192] on icon "button" at bounding box center [544, 192] width 4 height 2
click at [562, 287] on div "121" at bounding box center [561, 282] width 96 height 15
click at [562, 304] on div "122" at bounding box center [561, 298] width 96 height 15
click at [872, 543] on div "<- Back to Season Overview Go To Primary Event -> Event Score 8.32 Miami Marlin…" at bounding box center [1032, 315] width 1071 height 576
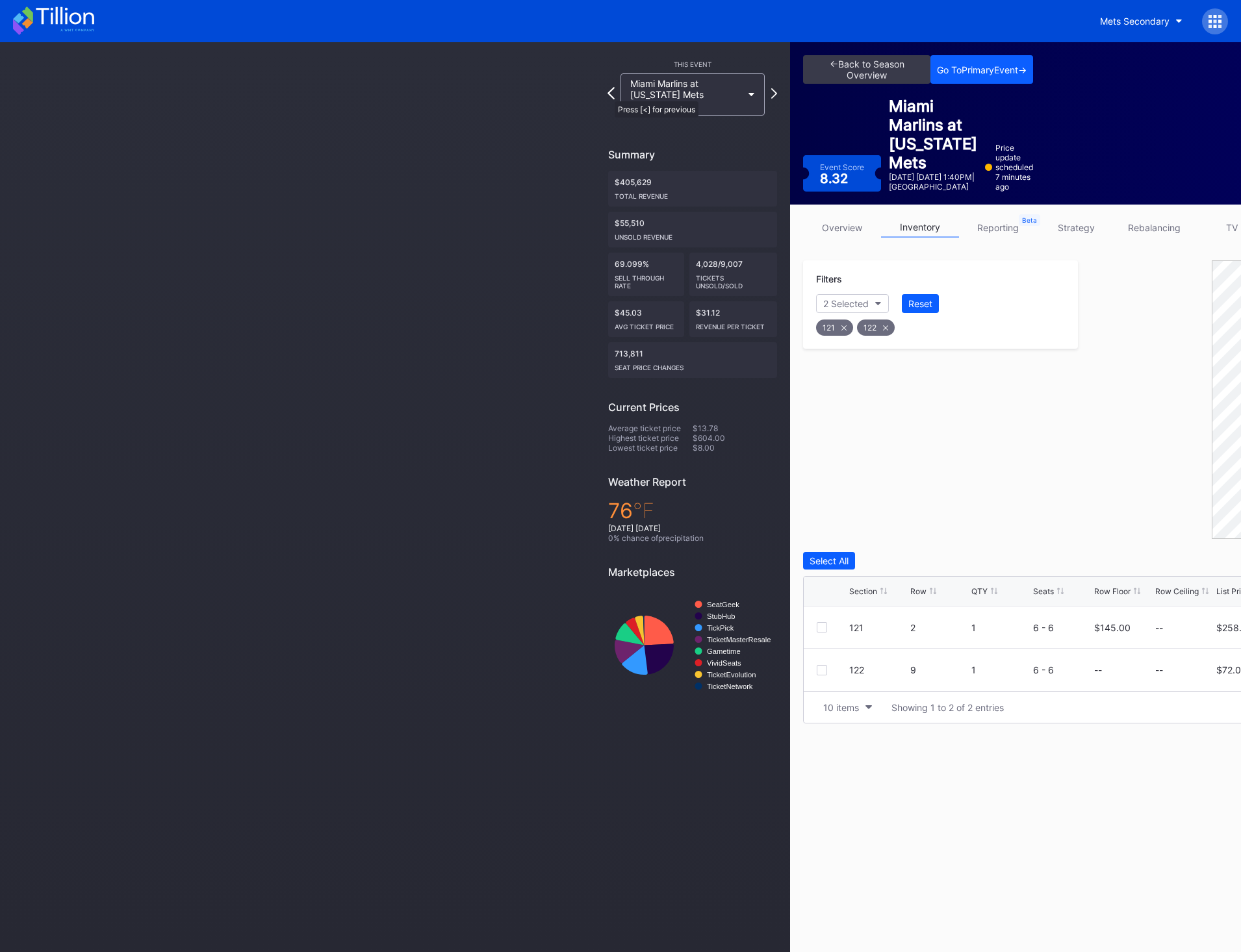
click at [608, 95] on icon at bounding box center [611, 93] width 7 height 13
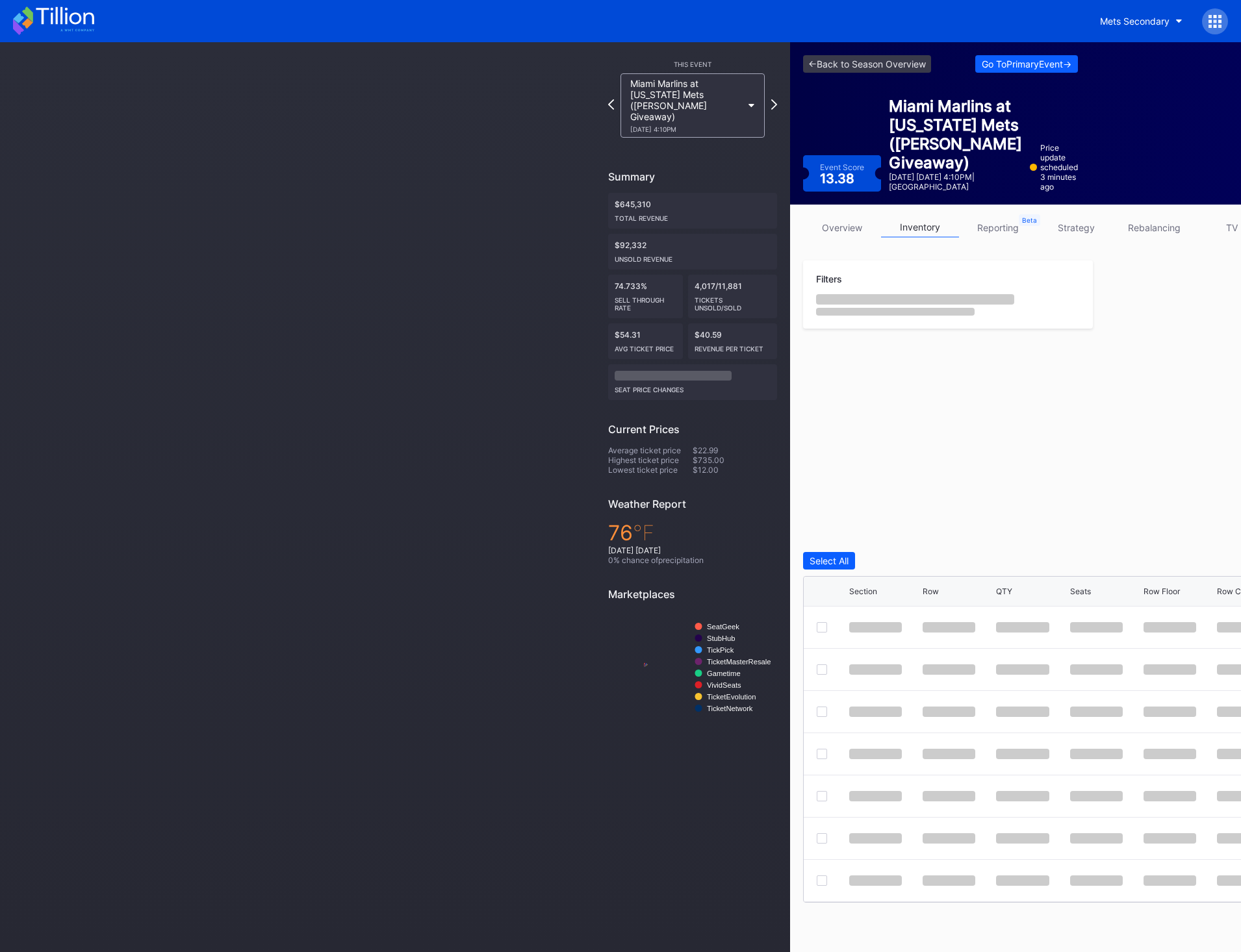
click at [608, 95] on div "Miami Marlins at [US_STATE] Mets ([PERSON_NAME] Giveaway) [DATE] 4:10PM" at bounding box center [692, 105] width 169 height 65
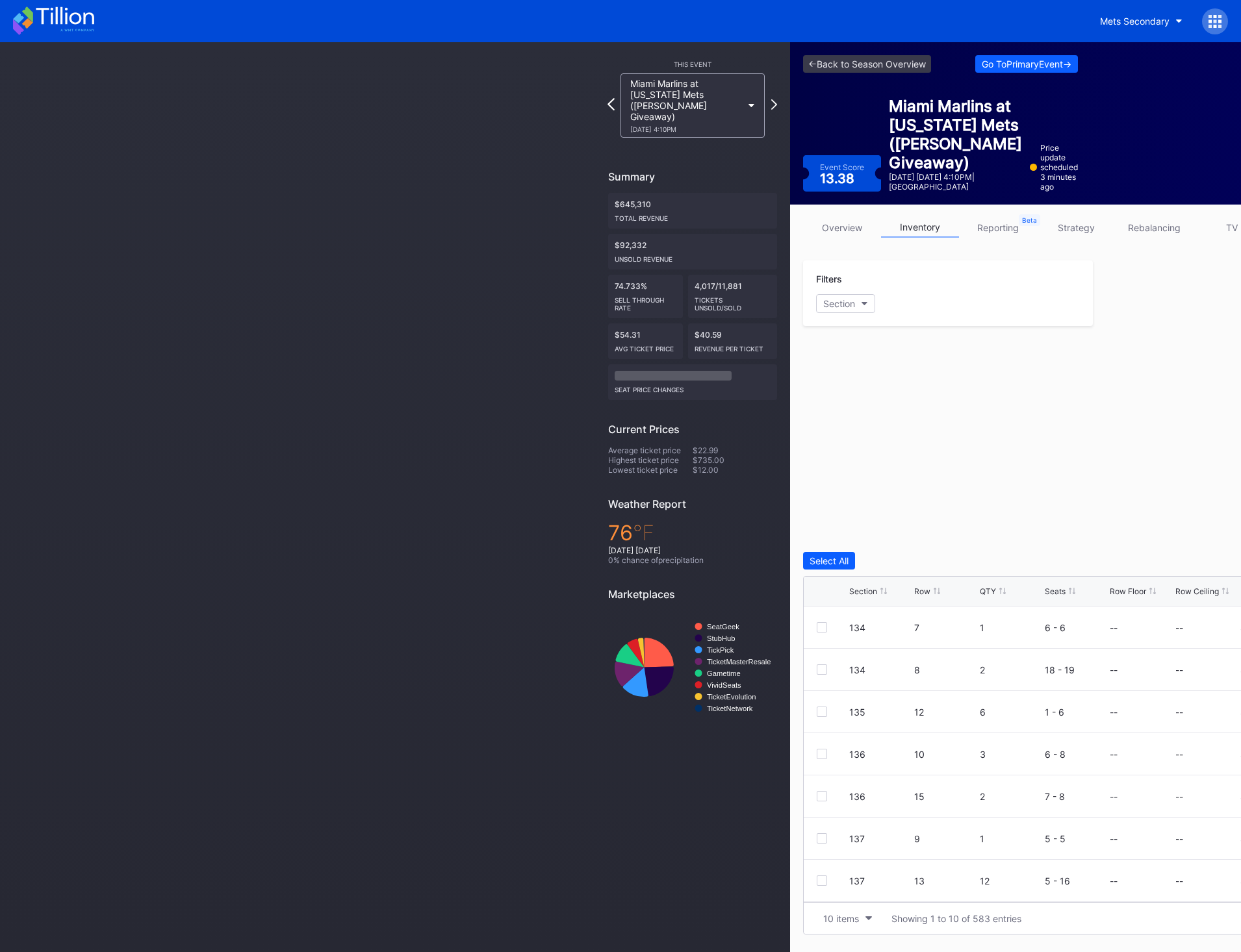
click at [612, 100] on icon at bounding box center [611, 104] width 7 height 13
